Goal: Use online tool/utility: Utilize a website feature to perform a specific function

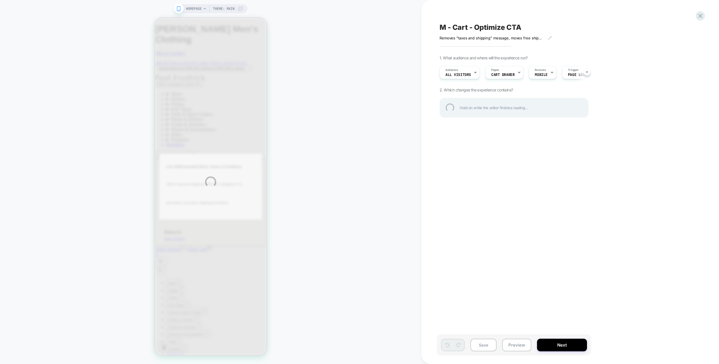
click at [377, 69] on div "HOMEPAGE Theme: MAIN M - Cart - Optimize CTA Removes "taxes and shipping" messa…" at bounding box center [359, 182] width 719 height 364
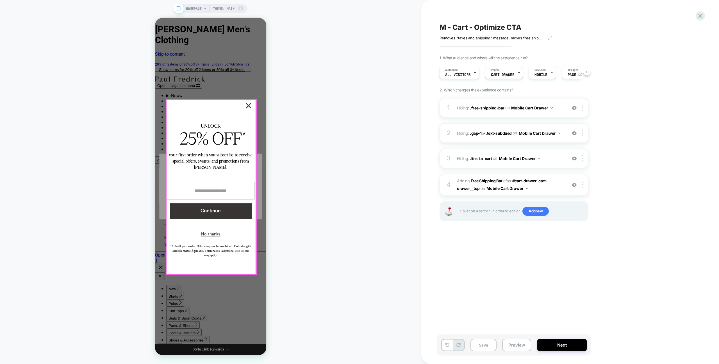
click at [251, 105] on button "×" at bounding box center [248, 105] width 5 height 5
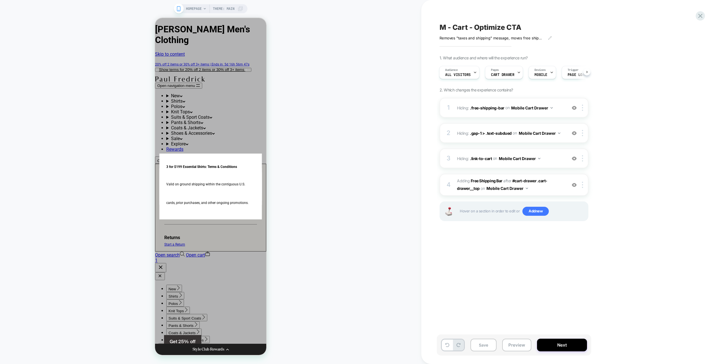
click at [330, 86] on div "HOMEPAGE Theme: MAIN" at bounding box center [210, 182] width 421 height 352
click at [424, 214] on button "Preview" at bounding box center [516, 344] width 29 height 13
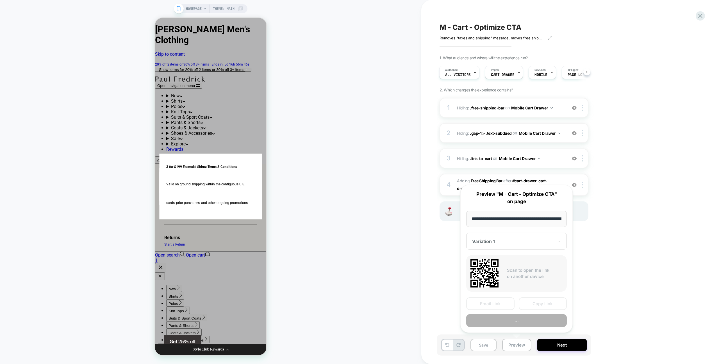
scroll to position [0, 23]
click at [424, 214] on button "Preview" at bounding box center [516, 320] width 101 height 13
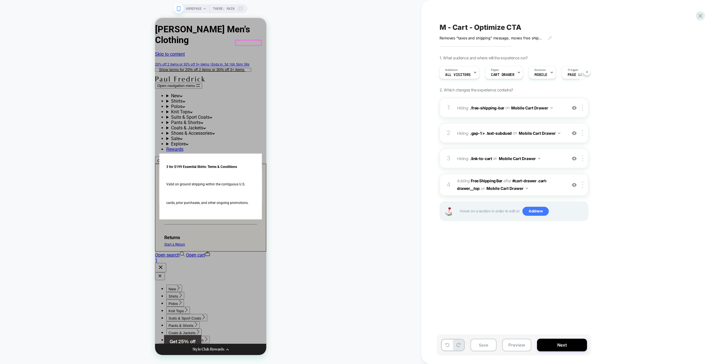
drag, startPoint x: 260, startPoint y: 43, endPoint x: 265, endPoint y: 43, distance: 5.6
click at [210, 214] on icon at bounding box center [207, 253] width 5 height 5
click at [323, 68] on div "HOMEPAGE Theme: MAIN" at bounding box center [210, 182] width 421 height 352
click at [210, 214] on icon at bounding box center [208, 254] width 4 height 3
click at [288, 47] on div "HOMEPAGE Theme: MAIN" at bounding box center [210, 182] width 421 height 352
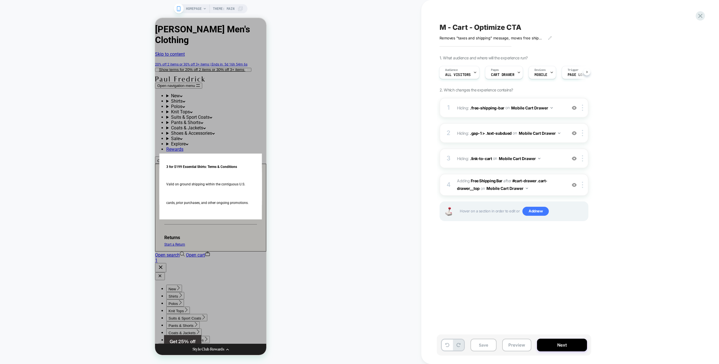
click at [424, 81] on div "1. What audience and where will the experience run? Audience All Visitors Pages…" at bounding box center [542, 145] width 205 height 180
click at [424, 185] on img at bounding box center [574, 184] width 5 height 5
click at [424, 159] on img at bounding box center [574, 158] width 5 height 5
click at [424, 131] on img at bounding box center [574, 133] width 5 height 5
click at [424, 108] on img at bounding box center [574, 107] width 5 height 5
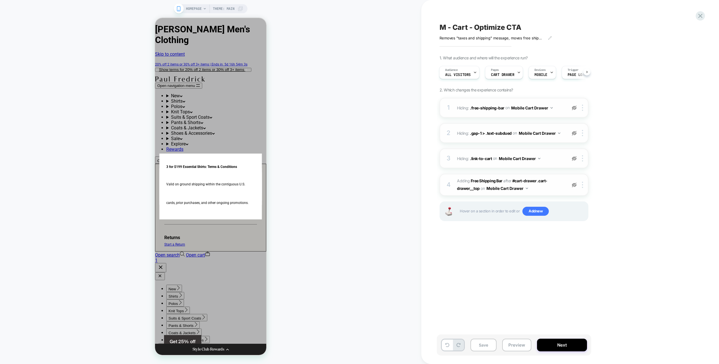
click at [317, 115] on div "HOMEPAGE Theme: MAIN" at bounding box center [210, 182] width 421 height 352
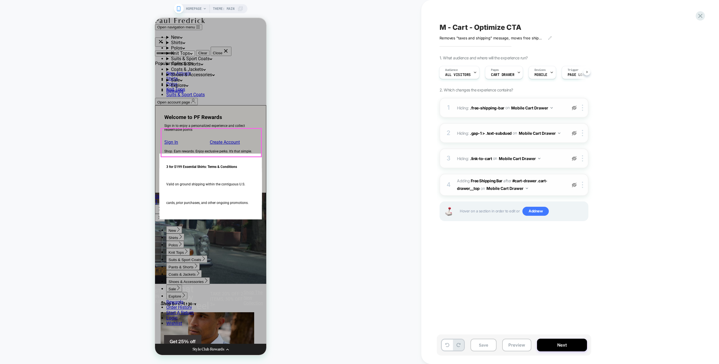
scroll to position [1495, 0]
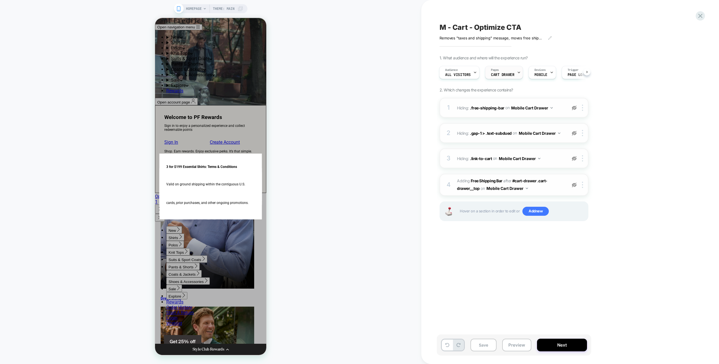
click at [424, 73] on span "CART DRAWER" at bounding box center [502, 75] width 23 height 4
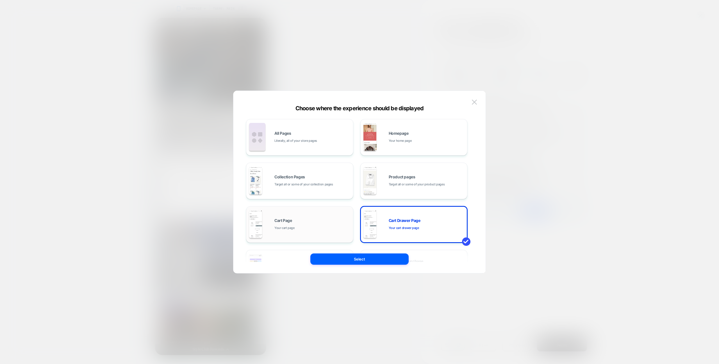
drag, startPoint x: 297, startPoint y: 136, endPoint x: 330, endPoint y: 206, distance: 77.4
click at [297, 136] on div "All Pages Literally, all of your store pages" at bounding box center [312, 137] width 76 height 12
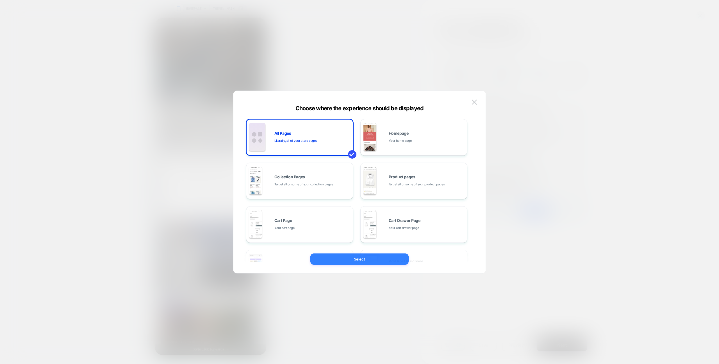
click at [347, 214] on button "Select" at bounding box center [359, 258] width 98 height 11
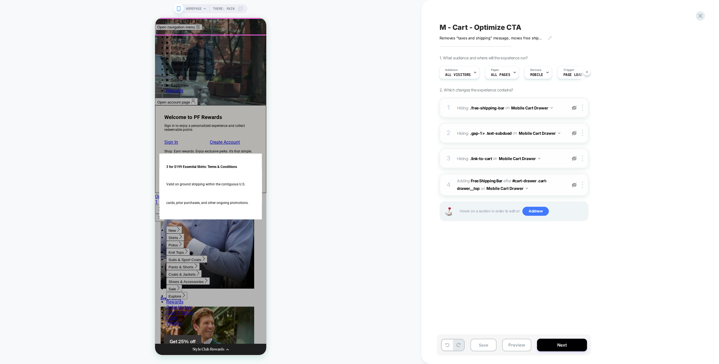
click at [264, 27] on div "Open navigation menu New New Arrivals Best Sellers Comfort Stretch Collection T…" at bounding box center [210, 111] width 111 height 186
click at [261, 26] on div "Open navigation menu New New Arrivals Best Sellers Comfort Stretch Collection T…" at bounding box center [210, 111] width 111 height 186
click at [265, 24] on div "Open navigation menu New New Arrivals Best Sellers Comfort Stretch Collection T…" at bounding box center [210, 111] width 111 height 186
click at [158, 199] on cart-count "1" at bounding box center [156, 201] width 3 height 5
drag, startPoint x: 713, startPoint y: 17, endPoint x: 708, endPoint y: 16, distance: 4.7
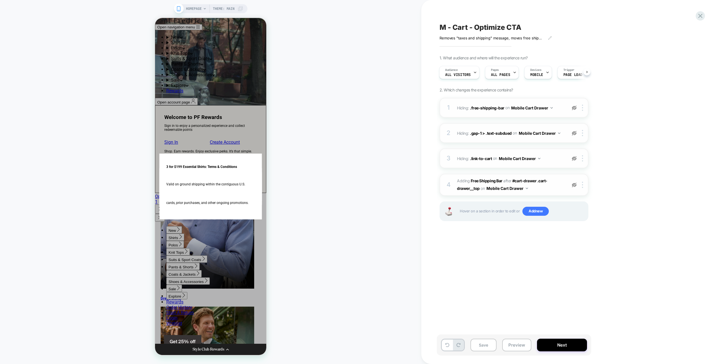
click at [424, 17] on div "M - Cart - Optimize CTA Removes "taxes and shipping" message, moves free shippi…" at bounding box center [570, 182] width 298 height 364
click at [424, 10] on div "M - Cart - Optimize CTA Removes "taxes and shipping" message, moves free shippi…" at bounding box center [570, 182] width 298 height 364
click at [424, 14] on icon at bounding box center [701, 16] width 8 height 8
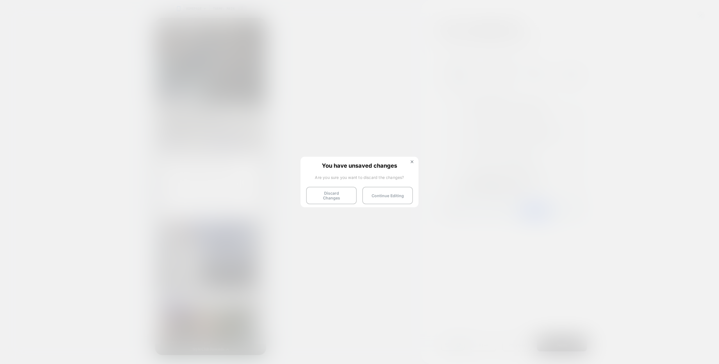
drag, startPoint x: 325, startPoint y: 188, endPoint x: 320, endPoint y: 189, distance: 5.1
click at [325, 188] on button "Discard Changes" at bounding box center [331, 195] width 51 height 17
